Goal: Information Seeking & Learning: Check status

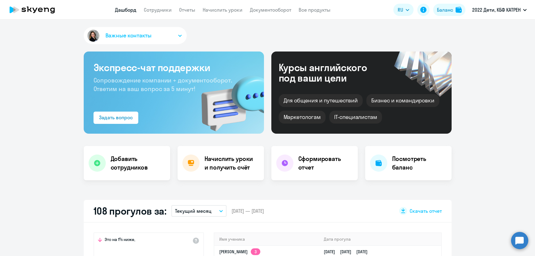
select select "30"
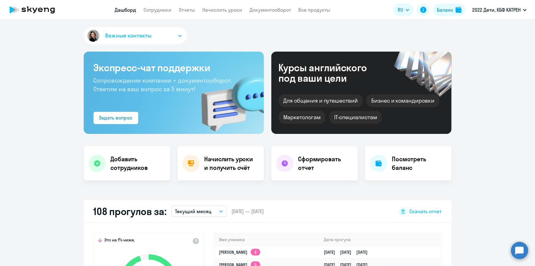
click at [131, 7] on link "Дашборд" at bounding box center [125, 10] width 21 height 6
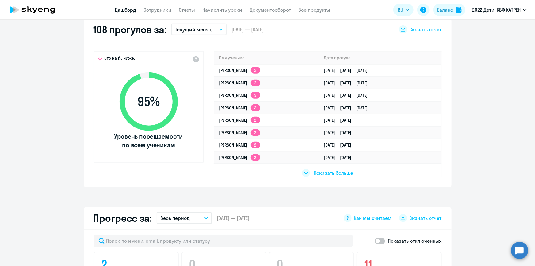
scroll to position [195, 0]
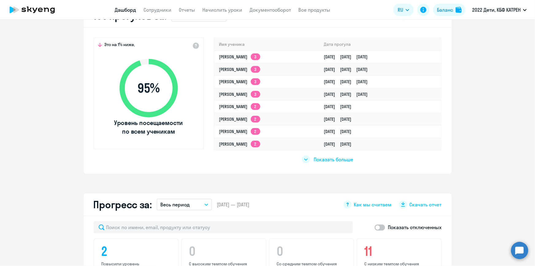
click at [323, 159] on span "Показать больше" at bounding box center [334, 159] width 40 height 7
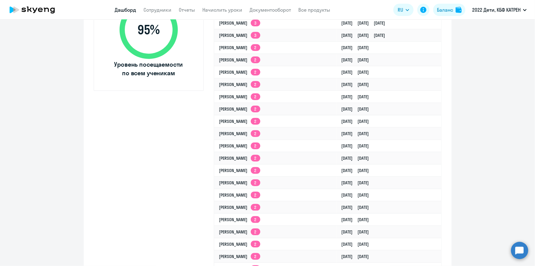
scroll to position [251, 0]
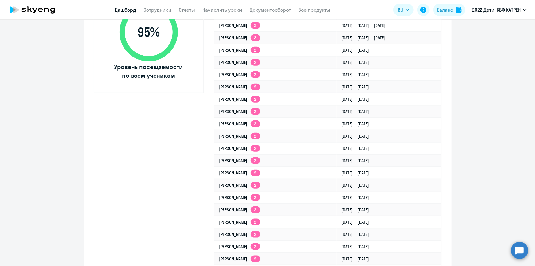
click at [521, 249] on circle at bounding box center [520, 249] width 17 height 17
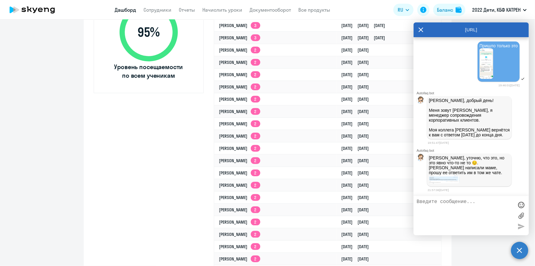
scroll to position [22139, 0]
click at [447, 180] on img at bounding box center [444, 179] width 31 height 9
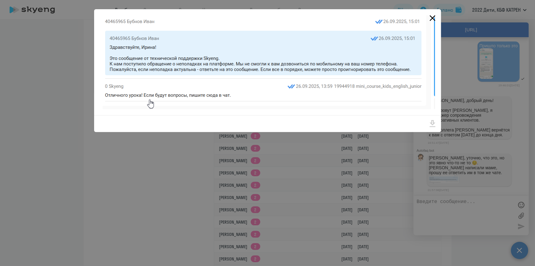
click at [433, 17] on icon "Close" at bounding box center [433, 18] width 6 height 6
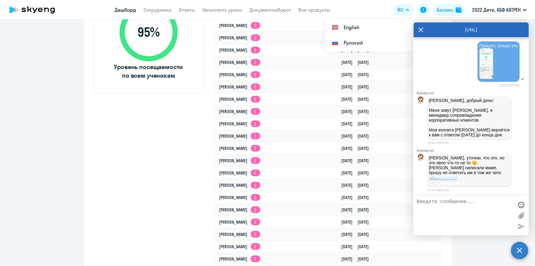
click at [442, 214] on textarea at bounding box center [465, 215] width 97 height 33
click at [441, 180] on img at bounding box center [444, 179] width 31 height 9
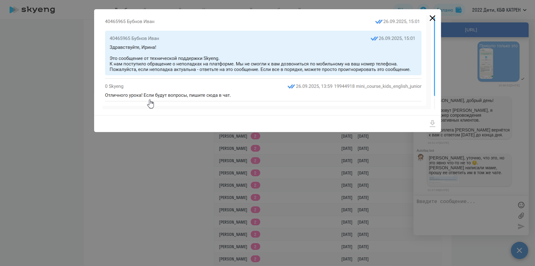
click at [433, 17] on icon "Close" at bounding box center [433, 18] width 10 height 10
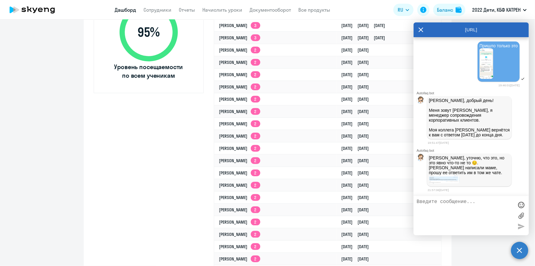
click at [420, 27] on icon at bounding box center [421, 29] width 5 height 15
